Goal: Task Accomplishment & Management: Complete application form

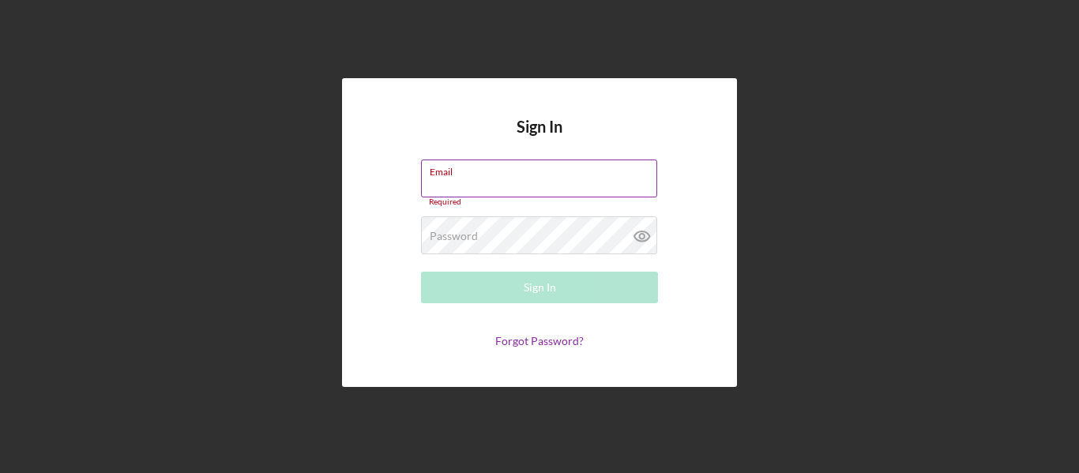
type input "[EMAIL_ADDRESS][DOMAIN_NAME]"
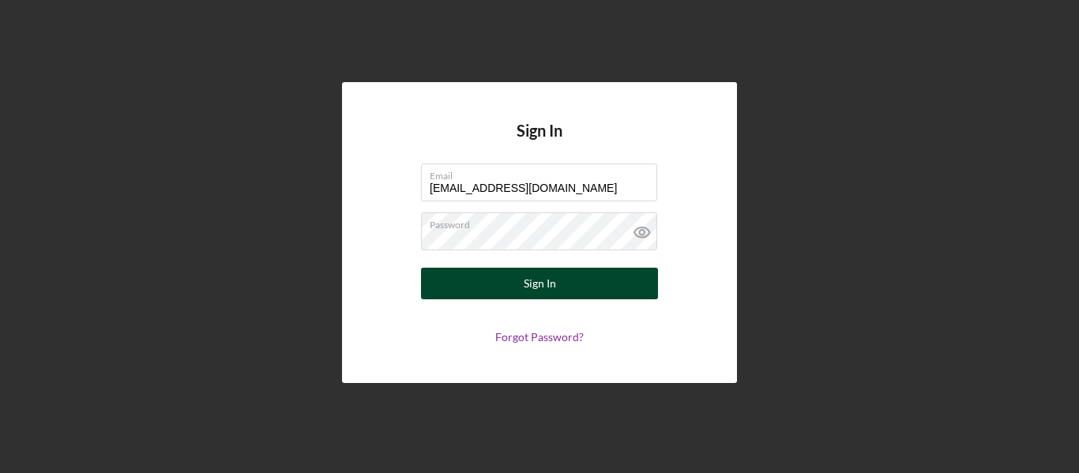
click at [558, 287] on button "Sign In" at bounding box center [539, 284] width 237 height 32
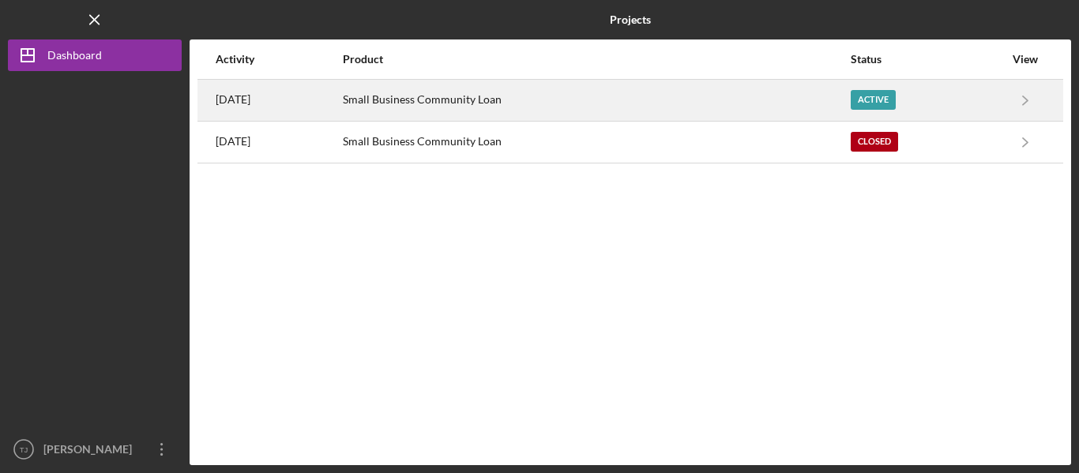
click at [556, 92] on div "Small Business Community Loan" at bounding box center [595, 100] width 505 height 39
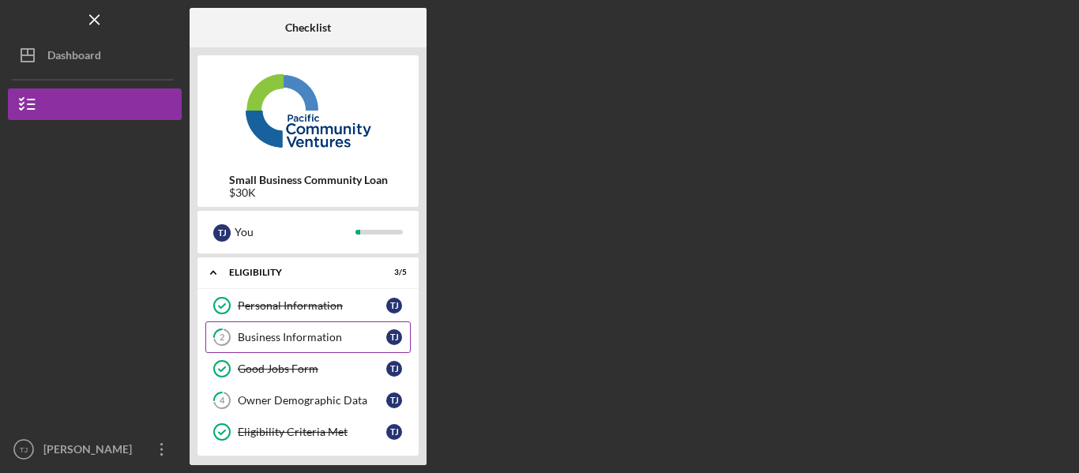
click at [335, 333] on div "Business Information" at bounding box center [312, 337] width 148 height 13
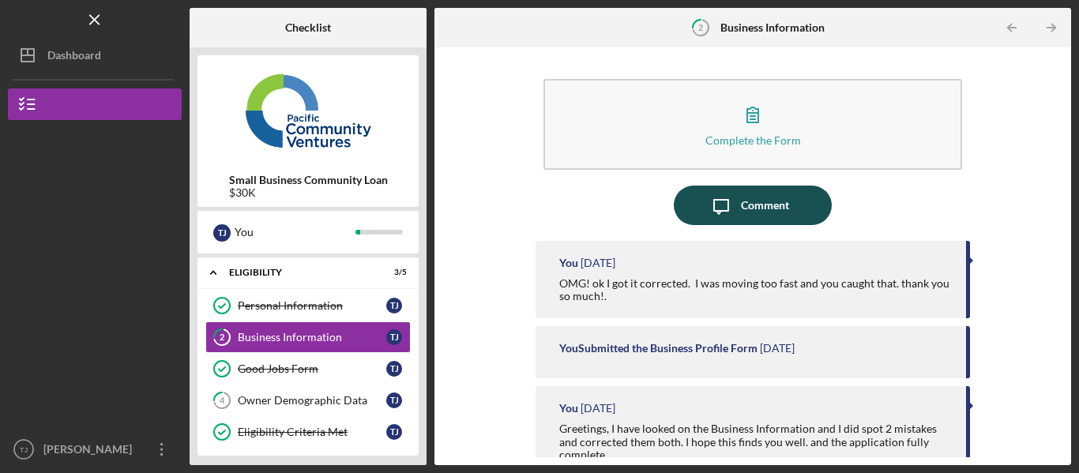
click at [742, 204] on div "Comment" at bounding box center [765, 205] width 48 height 39
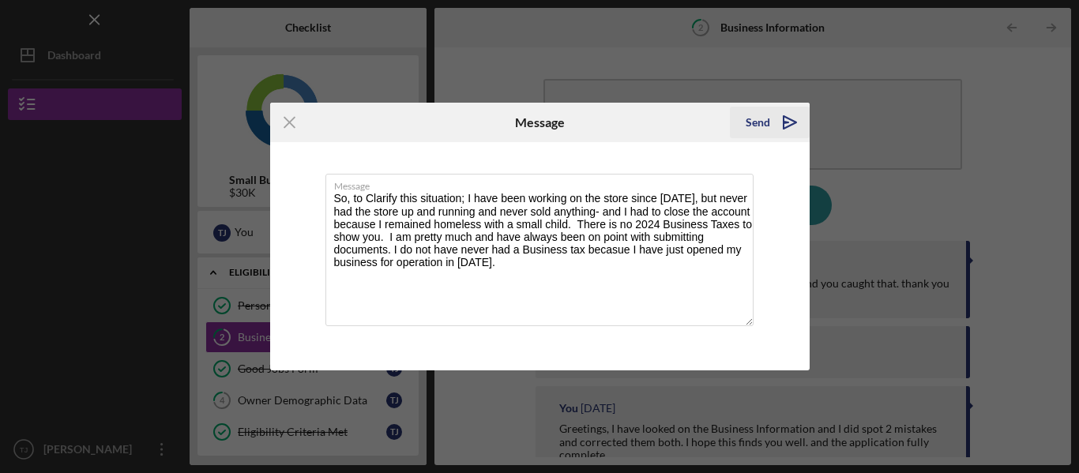
type textarea "So, to Clarify this situation; I have been working on the store since [DATE], b…"
click at [774, 123] on icon "Icon/icon-invite-send" at bounding box center [789, 122] width 39 height 39
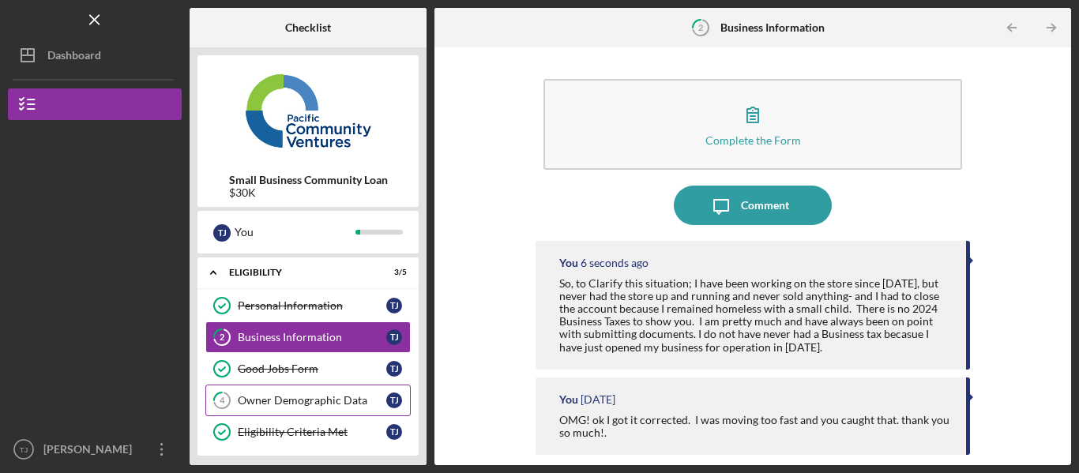
click at [329, 405] on div "Owner Demographic Data" at bounding box center [312, 400] width 148 height 13
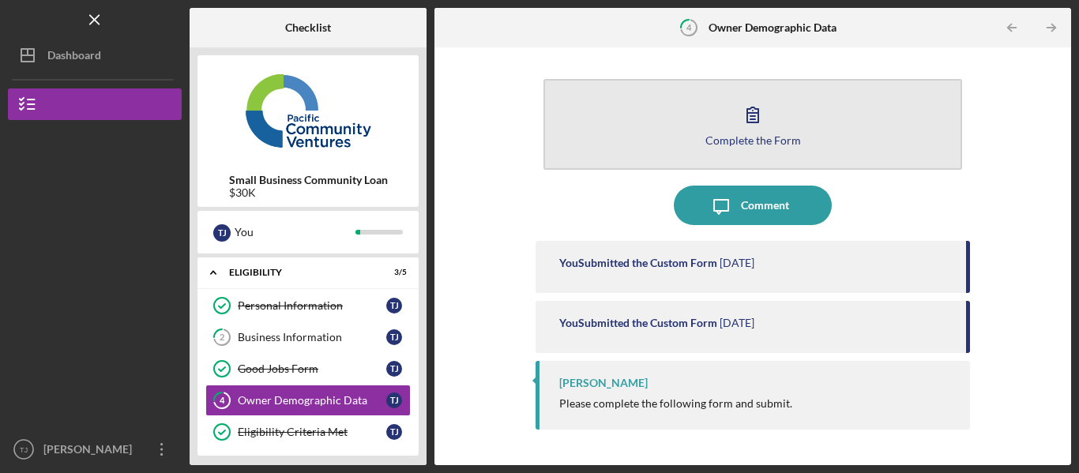
click at [778, 100] on button "Complete the Form Form" at bounding box center [752, 124] width 419 height 91
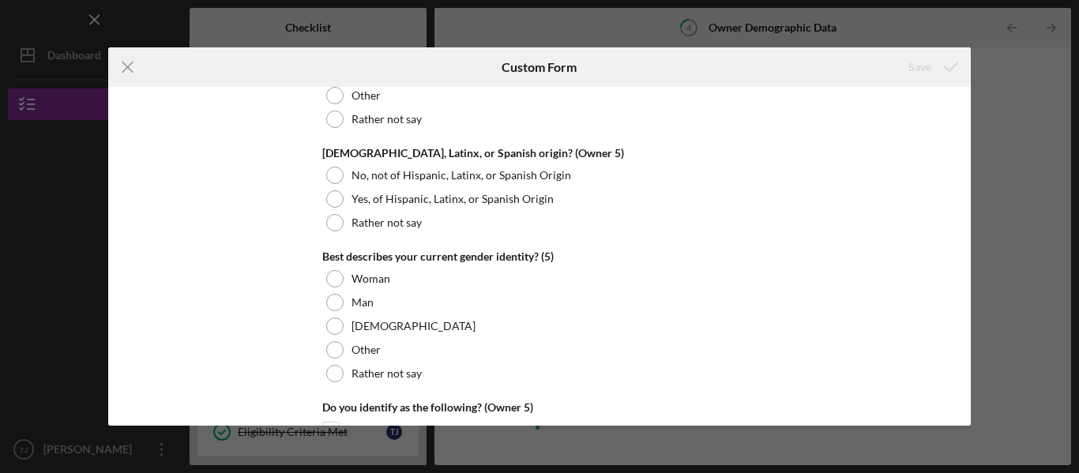
scroll to position [6002, 0]
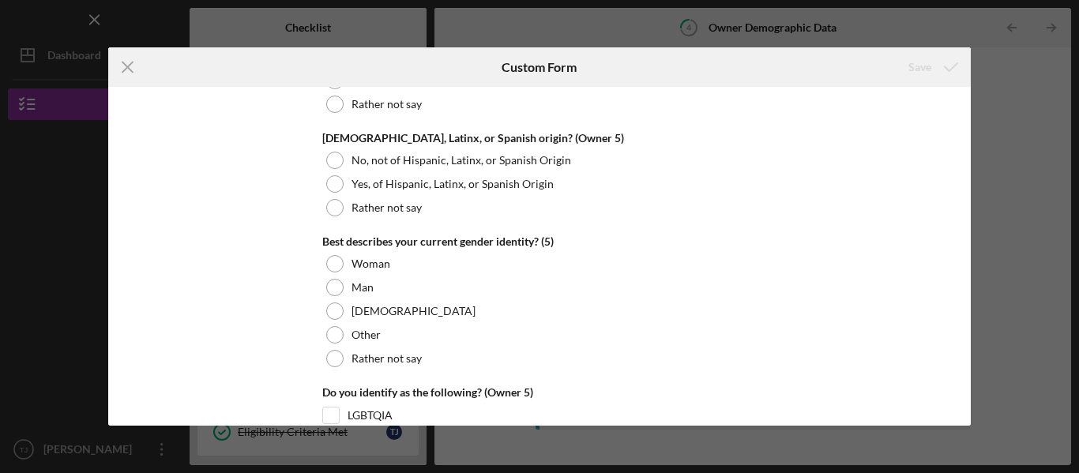
click at [1028, 102] on div "Icon/Menu Close Custom Form Save Owner Demographic Form What is your preferred …" at bounding box center [539, 236] width 1079 height 473
click at [127, 72] on icon "Icon/Menu Close" at bounding box center [127, 66] width 39 height 39
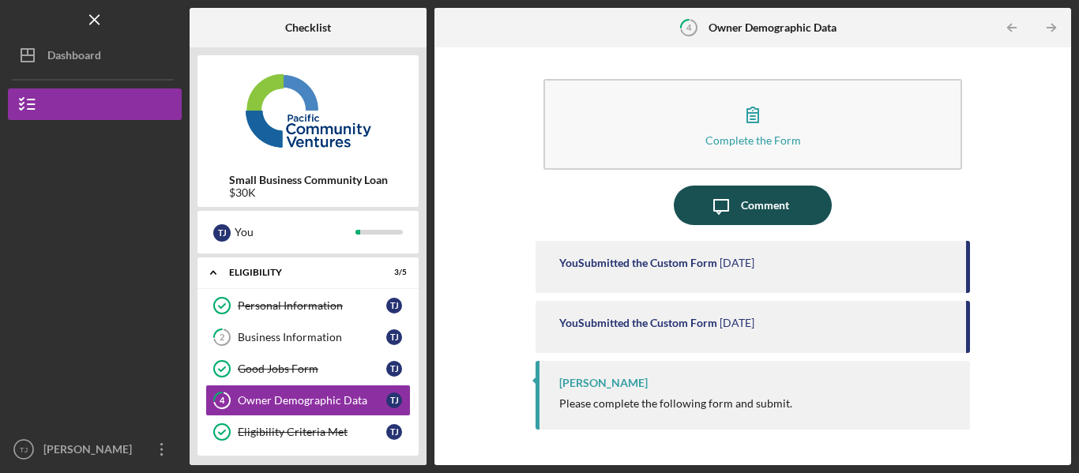
click at [768, 214] on div "Comment" at bounding box center [765, 205] width 48 height 39
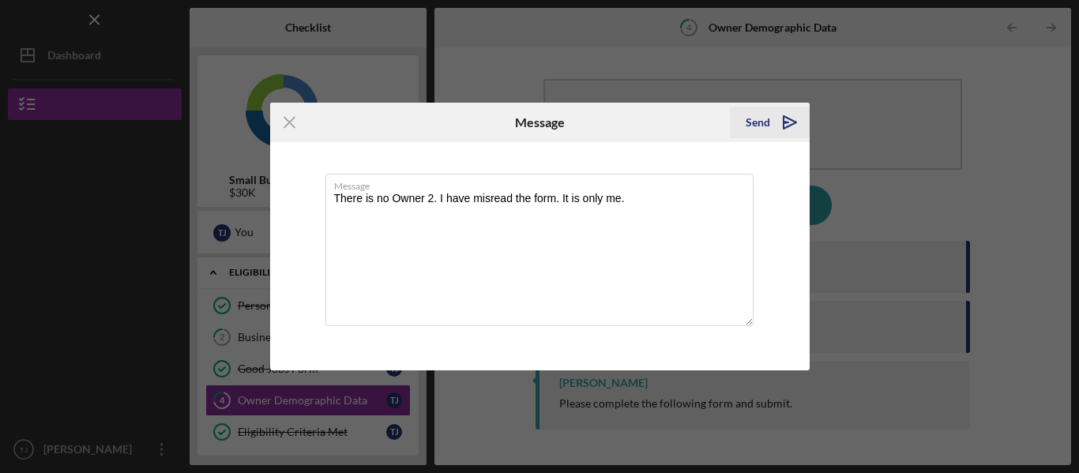
type textarea "There is no Owner 2. I have misread the form. It is only me."
click at [755, 123] on div "Send" at bounding box center [758, 123] width 24 height 32
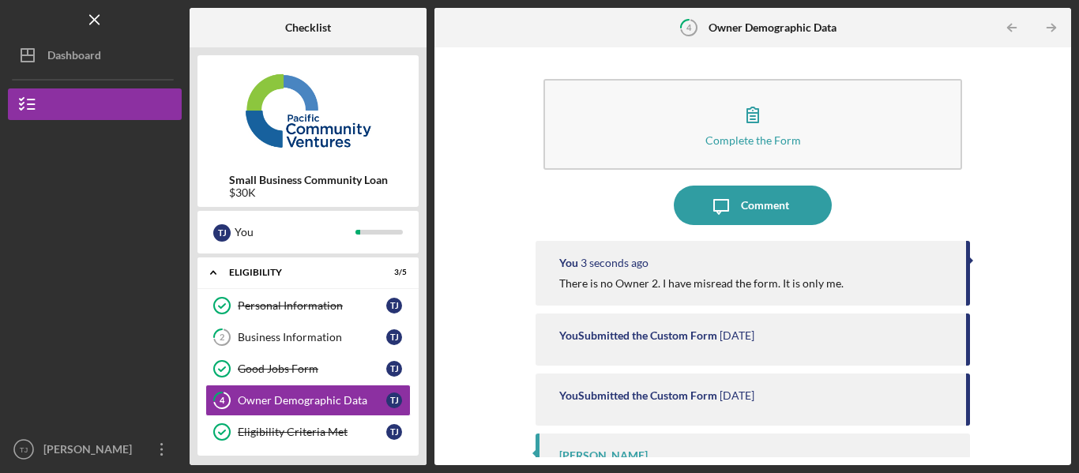
scroll to position [46, 0]
